Goal: Check status: Check status

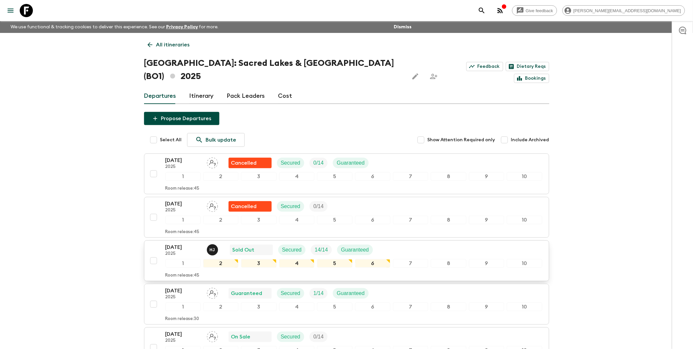
scroll to position [73, 0]
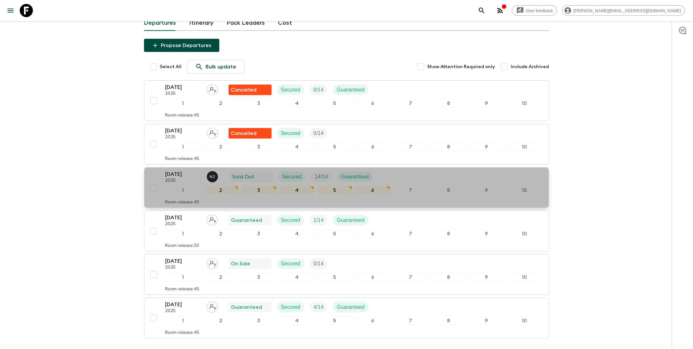
click at [186, 170] on p "[DATE]" at bounding box center [184, 174] width 36 height 8
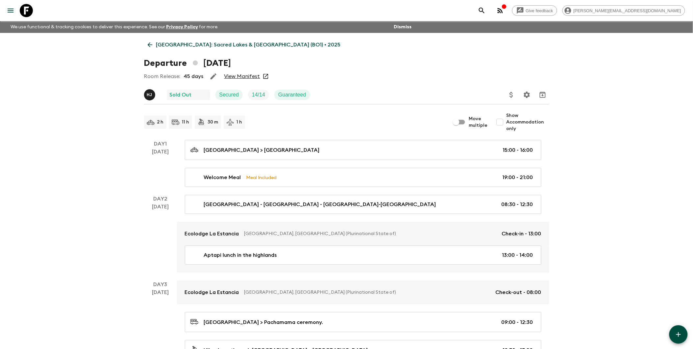
click at [249, 72] on div "Room Release: 45 days View Manifest" at bounding box center [346, 76] width 405 height 13
click at [249, 74] on link "View Manifest" at bounding box center [242, 76] width 36 height 7
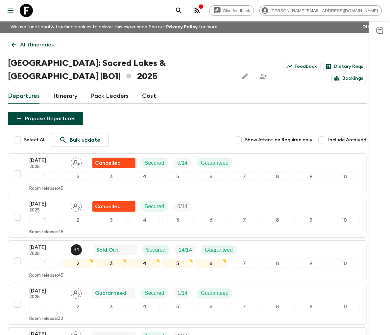
drag, startPoint x: 226, startPoint y: 110, endPoint x: 216, endPoint y: 114, distance: 10.5
click at [226, 112] on div "Propose Departures Select All Bulk update Show Attention Required only Include …" at bounding box center [187, 269] width 359 height 315
click at [100, 246] on p "Sold Out" at bounding box center [107, 250] width 22 height 8
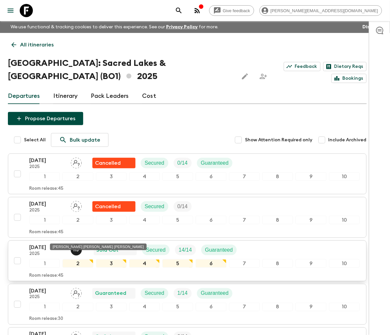
click at [75, 247] on p "H J" at bounding box center [77, 249] width 6 height 5
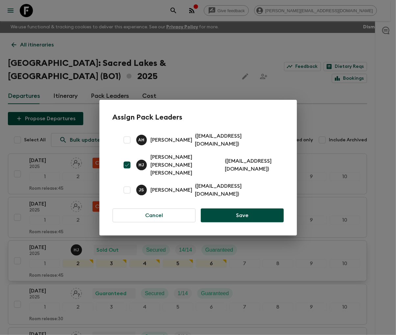
click at [75, 236] on div "Assign Pack Leaders A H [PERSON_NAME] ( [EMAIL_ADDRESS][DOMAIN_NAME] ) [PERSON_…" at bounding box center [198, 167] width 396 height 335
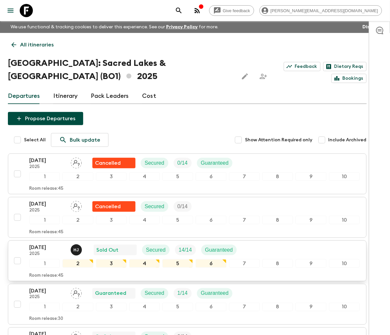
click at [50, 243] on p "[DATE]" at bounding box center [47, 247] width 36 height 8
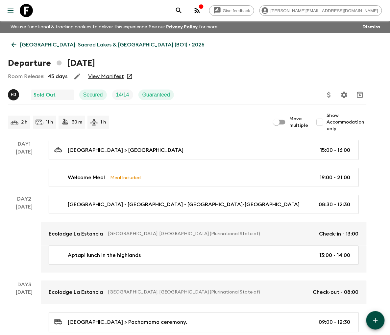
click at [105, 76] on link "View Manifest" at bounding box center [106, 76] width 36 height 7
